Goal: Information Seeking & Learning: Learn about a topic

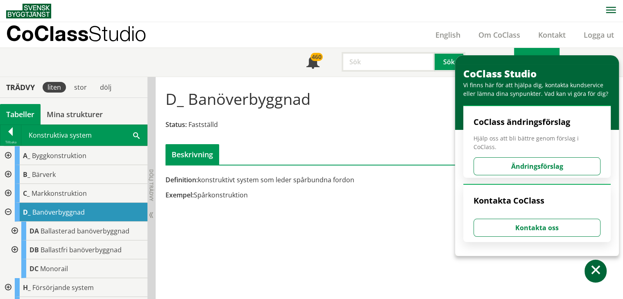
click at [311, 138] on div "D_ Banöverbyggnad Status: Fastställd Beskrivning" at bounding box center [390, 124] width 460 height 82
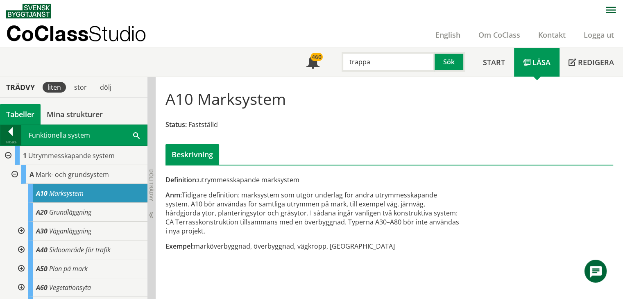
click at [9, 138] on div at bounding box center [10, 132] width 20 height 11
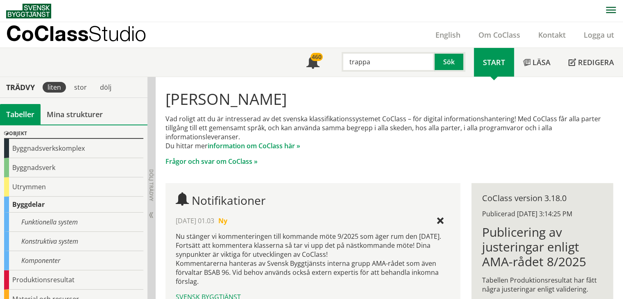
scroll to position [41, 0]
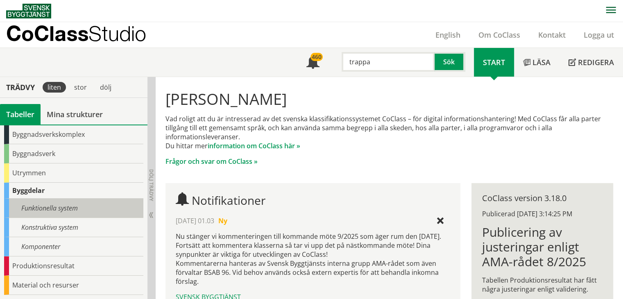
click at [52, 208] on div "Funktionella system" at bounding box center [73, 208] width 139 height 19
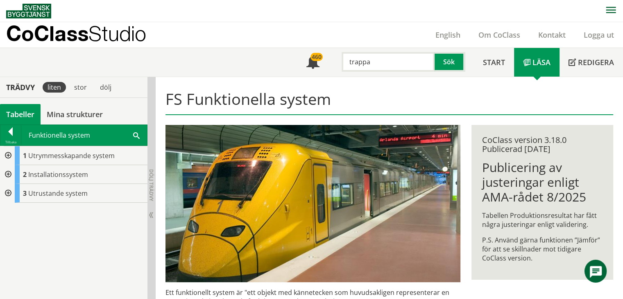
click at [6, 152] on div at bounding box center [7, 155] width 15 height 19
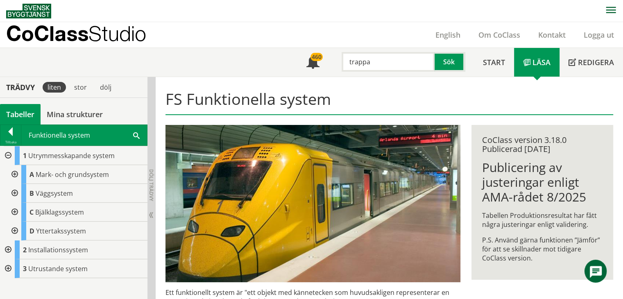
click at [6, 152] on div at bounding box center [7, 155] width 15 height 19
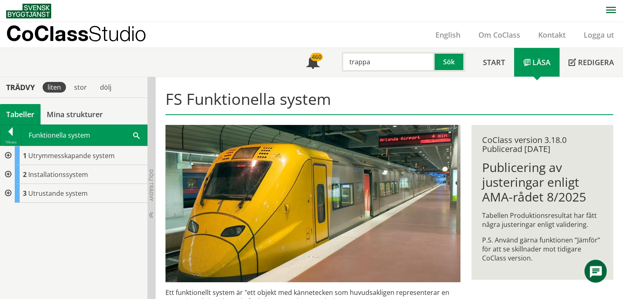
click at [6, 174] on div at bounding box center [7, 174] width 15 height 19
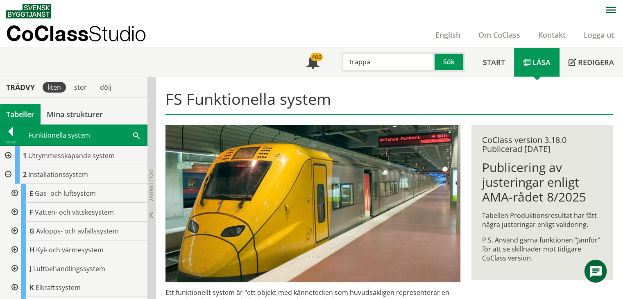
click at [9, 172] on div at bounding box center [7, 174] width 15 height 19
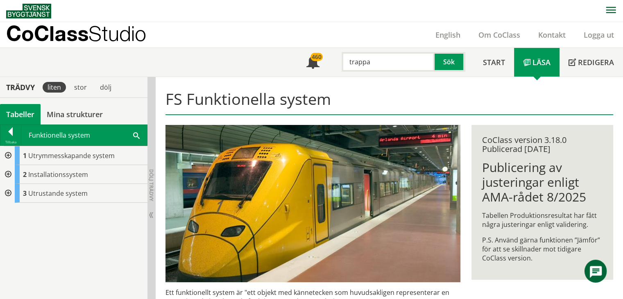
click at [7, 153] on div at bounding box center [7, 155] width 15 height 19
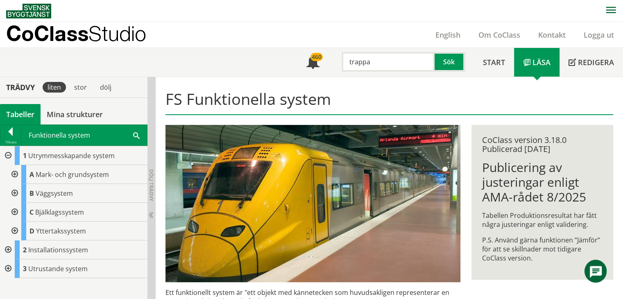
click at [15, 193] on div at bounding box center [14, 193] width 15 height 19
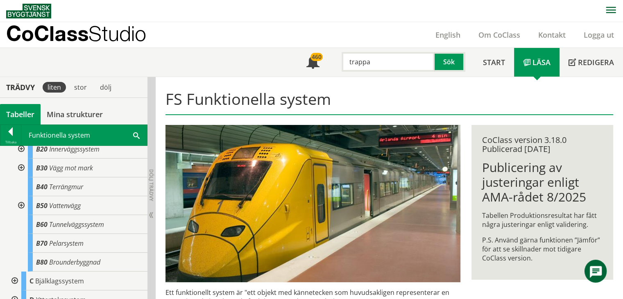
scroll to position [41, 0]
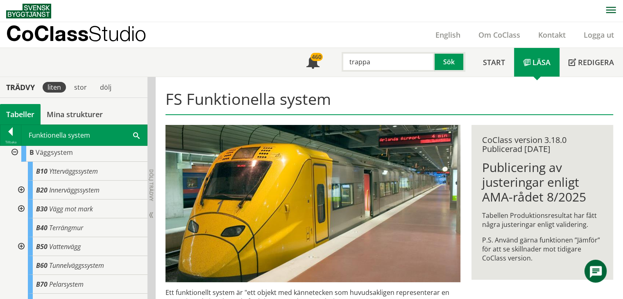
click at [13, 152] on div at bounding box center [14, 152] width 15 height 19
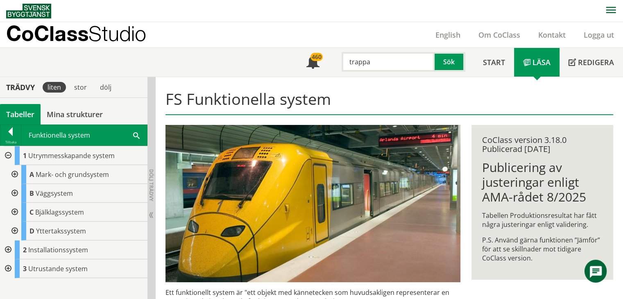
scroll to position [0, 0]
click at [8, 135] on div at bounding box center [10, 132] width 20 height 11
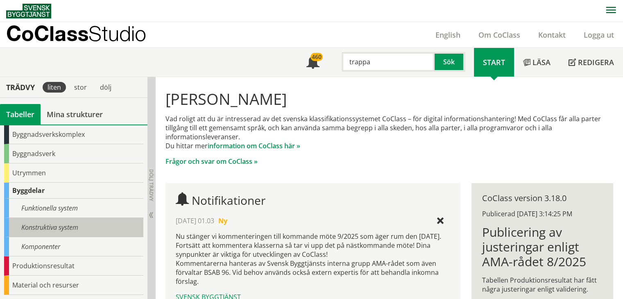
click at [57, 223] on div "Konstruktiva system" at bounding box center [73, 227] width 139 height 19
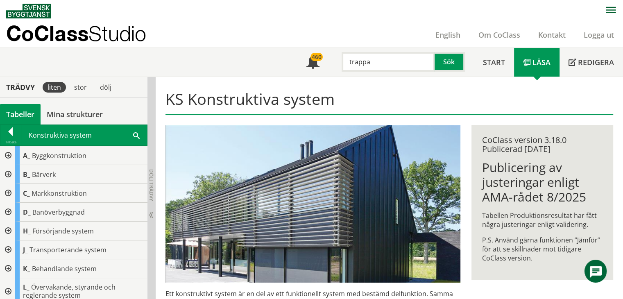
click at [7, 151] on div at bounding box center [7, 155] width 15 height 19
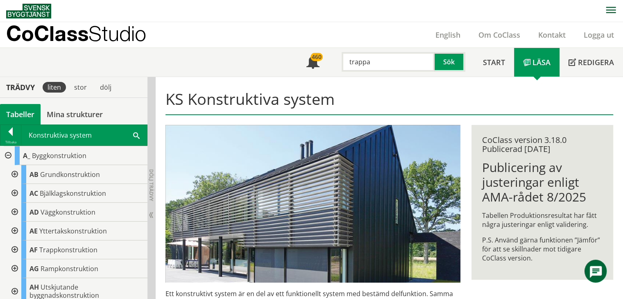
click at [18, 212] on div at bounding box center [14, 212] width 15 height 19
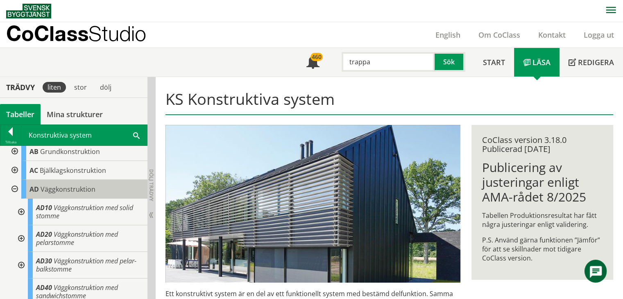
scroll to position [41, 0]
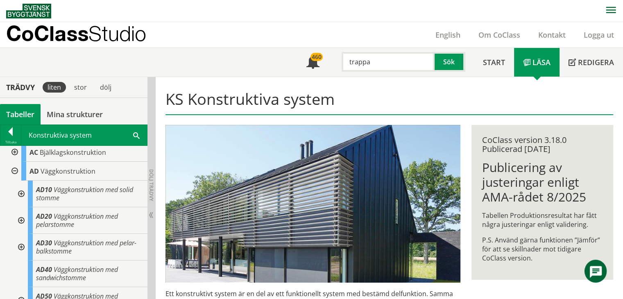
click at [390, 61] on input "trappa" at bounding box center [388, 62] width 93 height 20
drag, startPoint x: 384, startPoint y: 61, endPoint x: 332, endPoint y: 59, distance: 52.5
click at [332, 59] on div "trappa Sök" at bounding box center [402, 60] width 146 height 24
type input "rua"
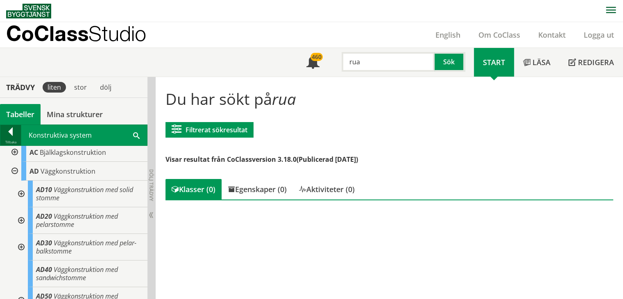
click at [11, 129] on div at bounding box center [10, 132] width 20 height 11
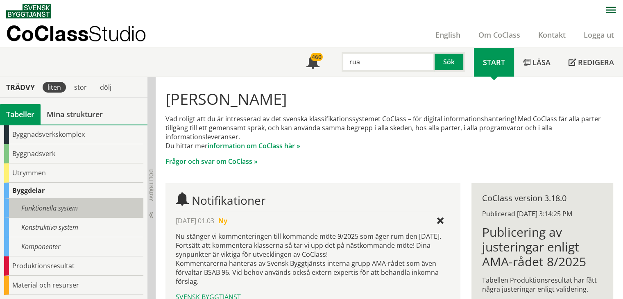
click at [43, 207] on div "Funktionella system" at bounding box center [73, 208] width 139 height 19
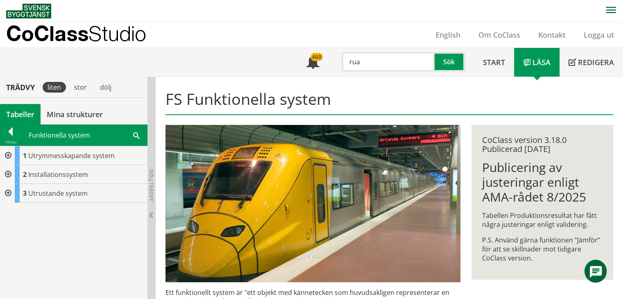
click at [10, 155] on div at bounding box center [7, 155] width 15 height 19
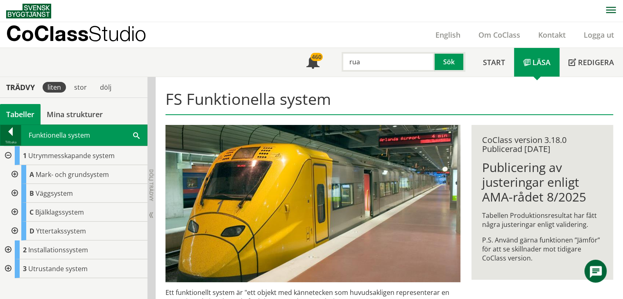
click at [11, 127] on div at bounding box center [10, 132] width 20 height 11
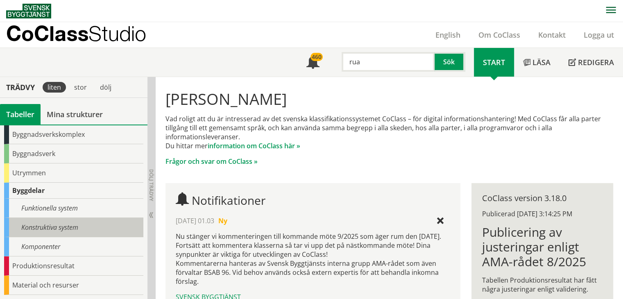
click at [44, 228] on div "Konstruktiva system" at bounding box center [73, 227] width 139 height 19
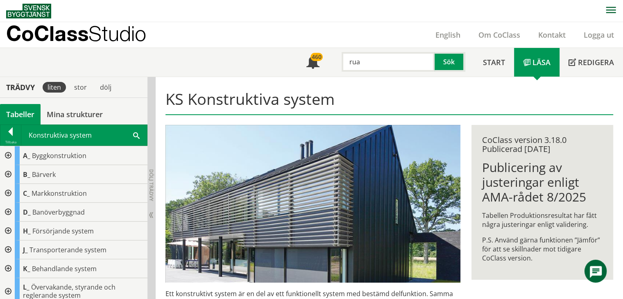
click at [9, 154] on div at bounding box center [7, 155] width 15 height 19
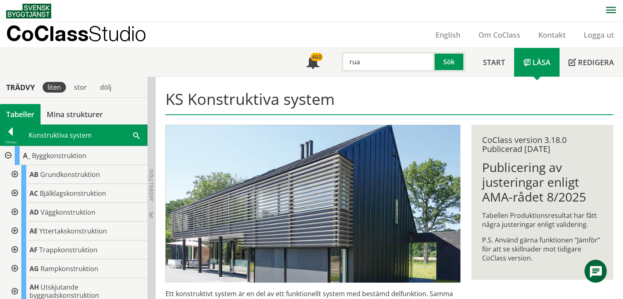
click at [16, 209] on div at bounding box center [14, 212] width 15 height 19
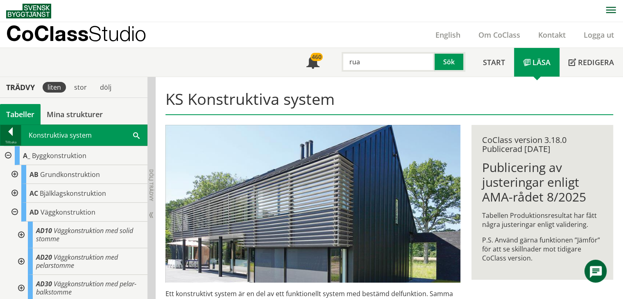
click at [12, 133] on div at bounding box center [10, 132] width 20 height 11
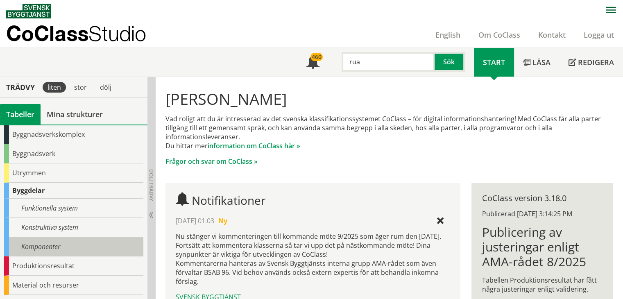
click at [28, 254] on div "Komponenter" at bounding box center [73, 246] width 139 height 19
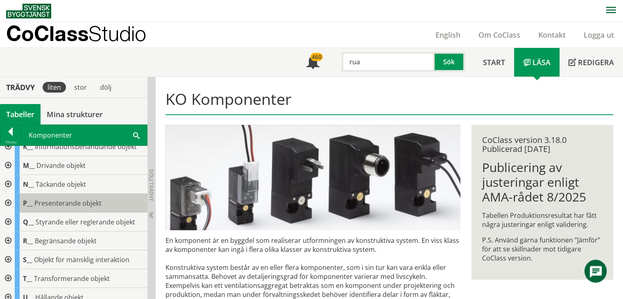
scroll to position [123, 0]
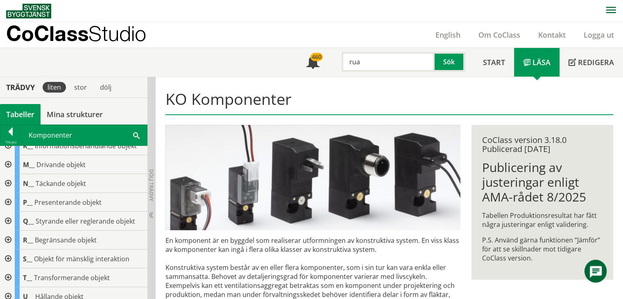
click at [6, 240] on div at bounding box center [7, 240] width 15 height 19
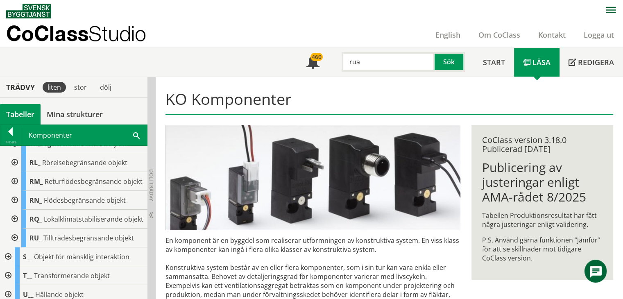
scroll to position [287, 0]
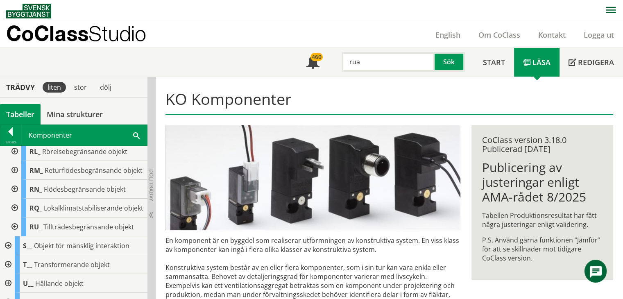
click at [14, 237] on div at bounding box center [14, 227] width 15 height 19
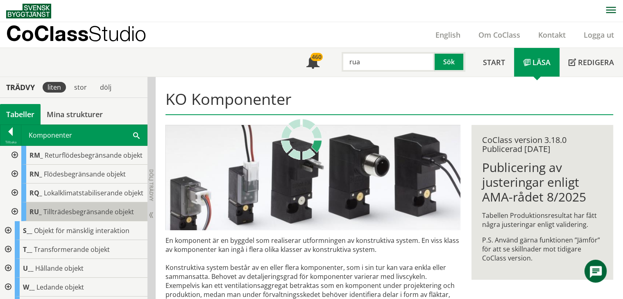
scroll to position [328, 0]
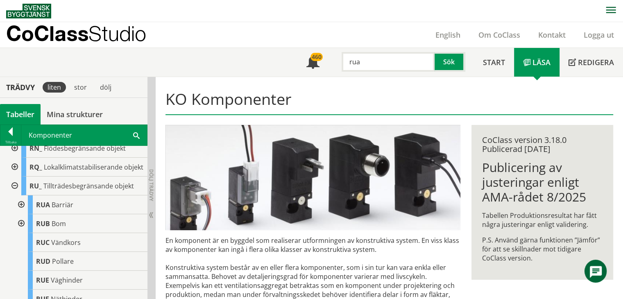
click at [23, 214] on div at bounding box center [20, 205] width 15 height 19
